Goal: Task Accomplishment & Management: Manage account settings

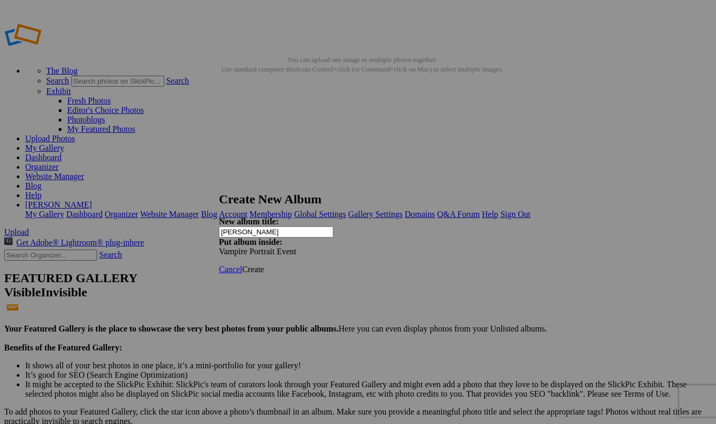
type input "[PERSON_NAME]"
click at [264, 265] on span "Create" at bounding box center [253, 269] width 22 height 9
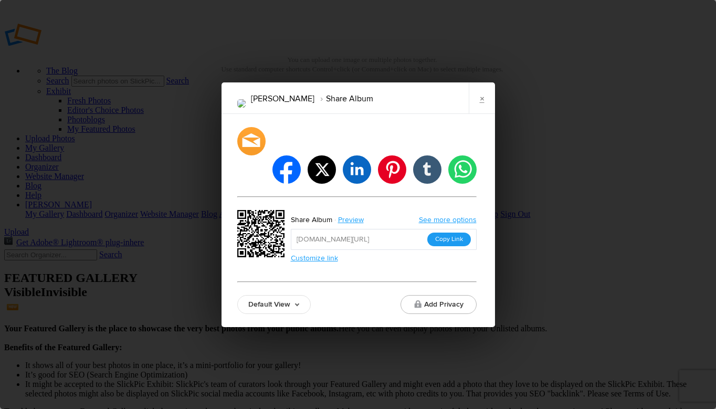
click at [459, 233] on button "Copy Link" at bounding box center [450, 240] width 44 height 14
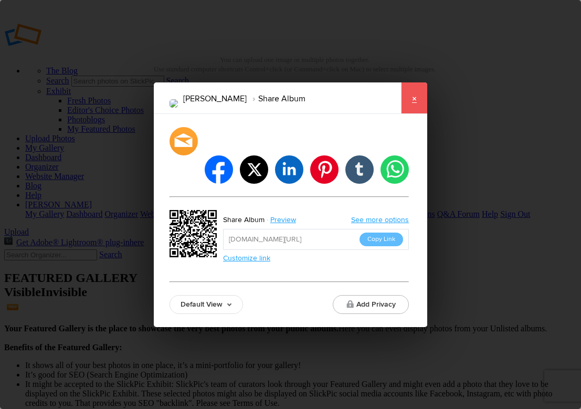
click at [413, 113] on link "×" at bounding box center [414, 98] width 26 height 32
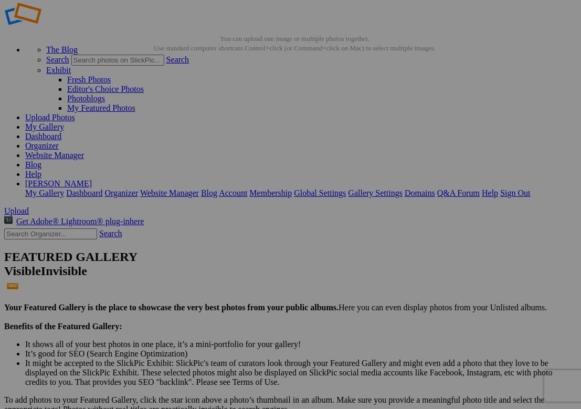
scroll to position [28, 0]
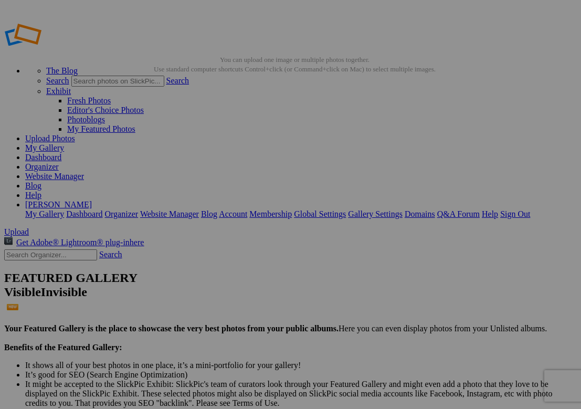
scroll to position [86, 0]
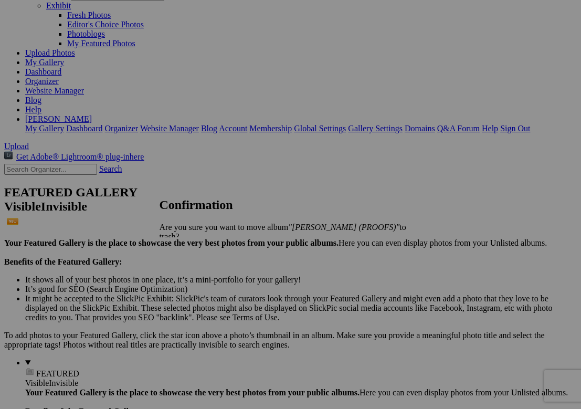
click at [195, 250] on span "Yes" at bounding box center [189, 254] width 12 height 9
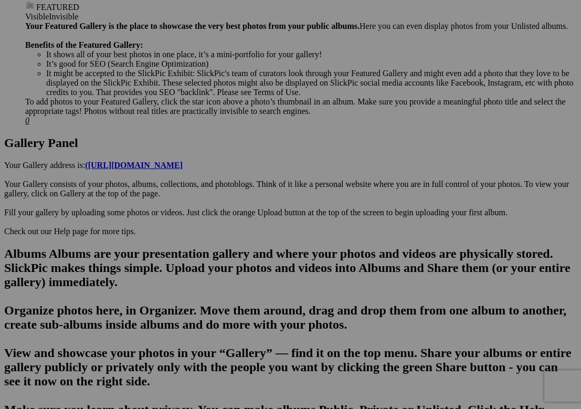
scroll to position [449, 0]
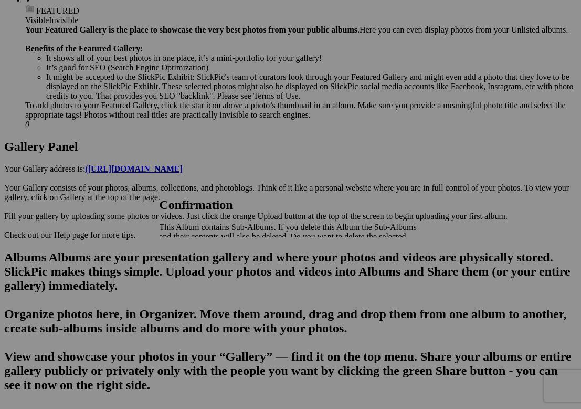
click at [195, 259] on span "Yes" at bounding box center [189, 263] width 12 height 9
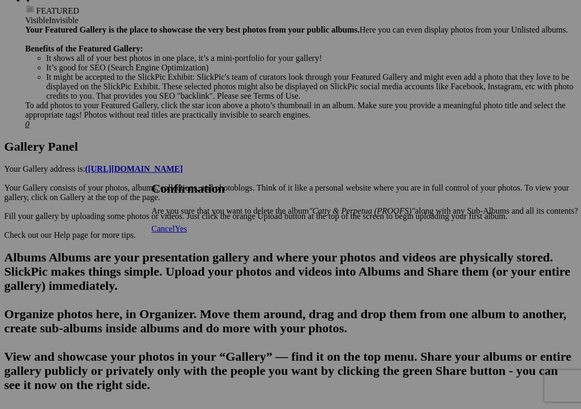
click at [187, 233] on span "Yes" at bounding box center [181, 228] width 12 height 9
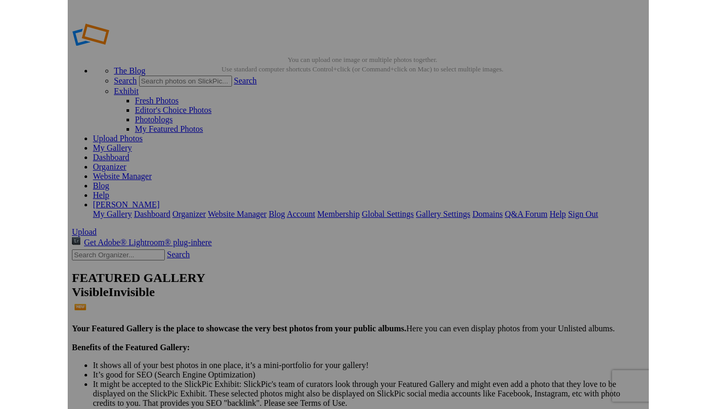
scroll to position [0, 0]
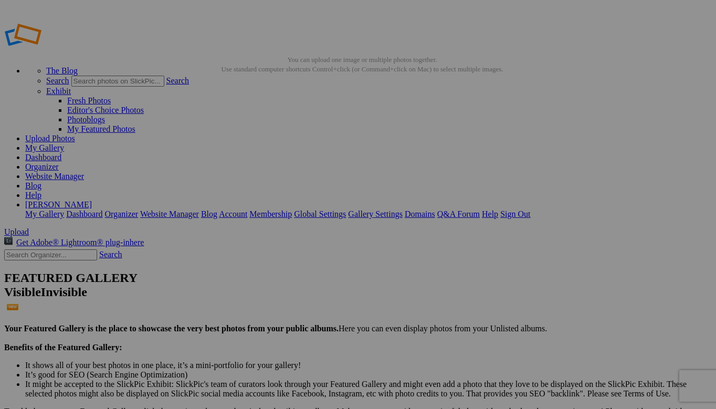
click at [262, 241] on span "Yes" at bounding box center [256, 245] width 12 height 9
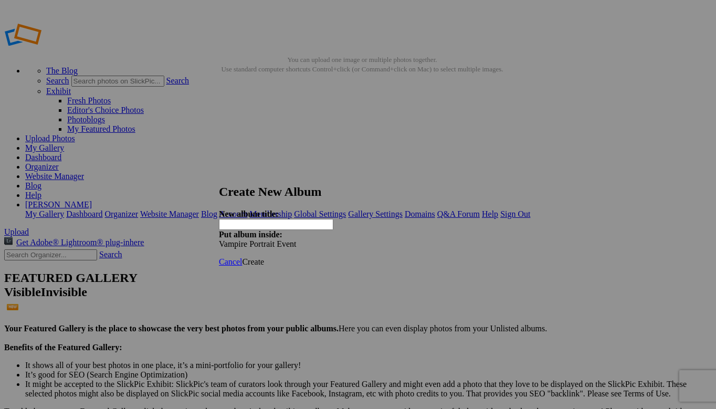
paste input "Hi Laura! Thanks again for coming to the portrait event. Your photos are finish…"
type input "Cryptid Kid"
click at [264, 257] on span "Create" at bounding box center [253, 261] width 22 height 9
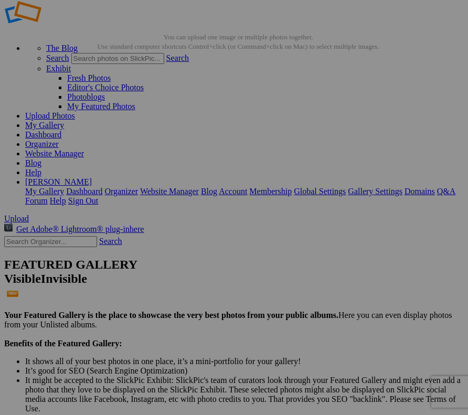
scroll to position [16, 0]
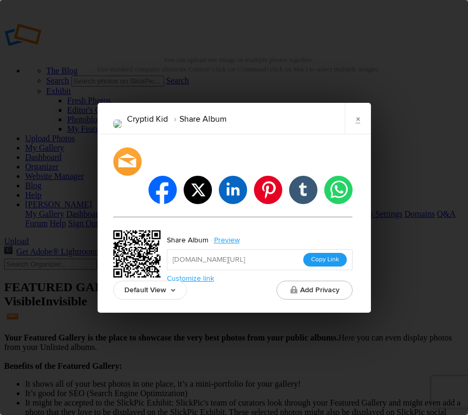
click at [330, 253] on button "Copy Link" at bounding box center [326, 260] width 44 height 14
